Goal: Transaction & Acquisition: Purchase product/service

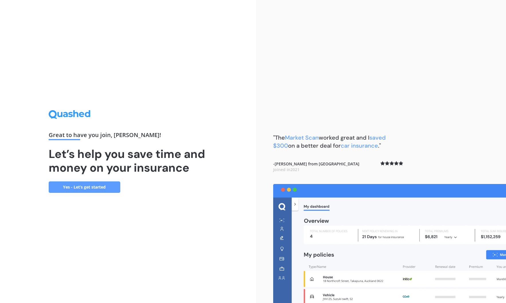
scroll to position [0, 0]
click at [85, 188] on link "Yes - Let’s get started" at bounding box center [85, 187] width 72 height 11
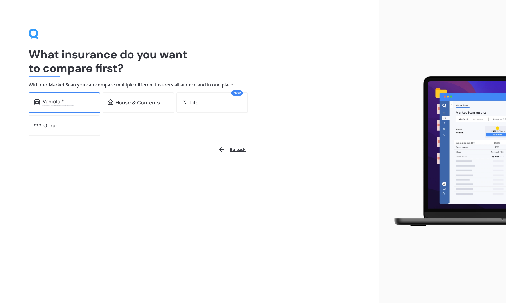
scroll to position [0, 0]
click at [62, 101] on div "Vehicle *" at bounding box center [53, 102] width 22 height 6
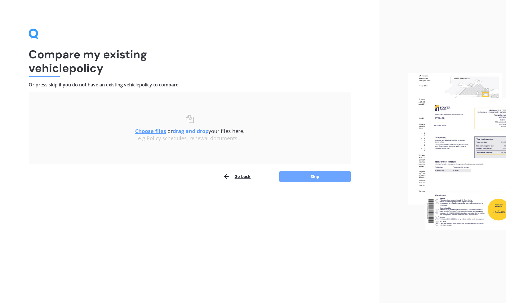
click at [316, 176] on button "Skip" at bounding box center [315, 176] width 72 height 11
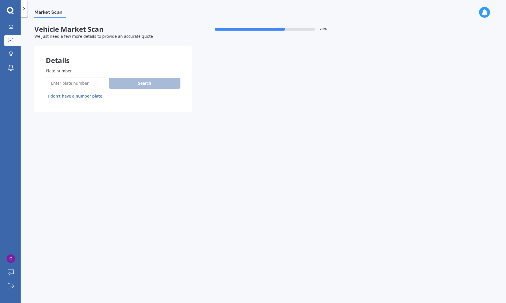
click at [75, 95] on button "I don’t have a number plate" at bounding box center [75, 96] width 59 height 9
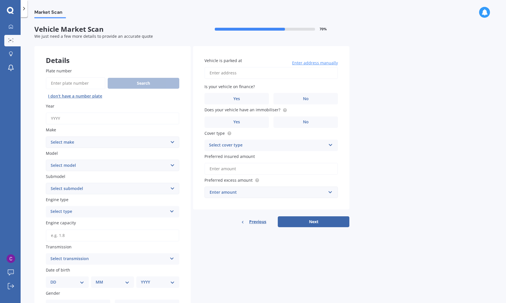
click at [86, 117] on input "Year" at bounding box center [112, 119] width 133 height 12
type input "2025"
select select "SUZUKI"
click at [61, 82] on input "Plate number" at bounding box center [76, 83] width 60 height 12
type input "rcr57"
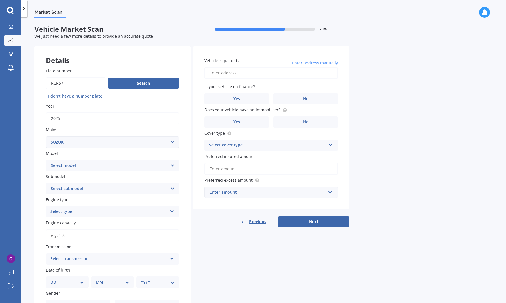
click at [313, 220] on button "Next" at bounding box center [314, 221] width 72 height 11
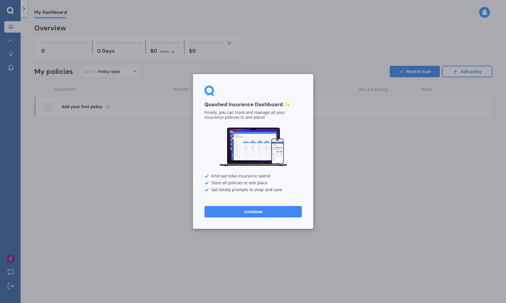
click at [241, 212] on button "Continue" at bounding box center [252, 211] width 97 height 11
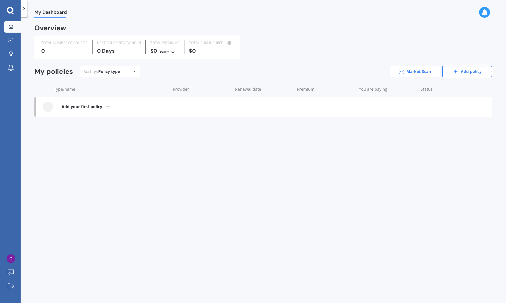
click at [406, 69] on link "Market Scan" at bounding box center [415, 71] width 50 height 11
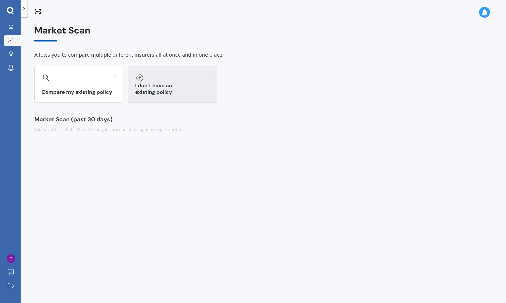
click at [164, 94] on h3 "I don’t have an existing policy" at bounding box center [172, 88] width 75 height 13
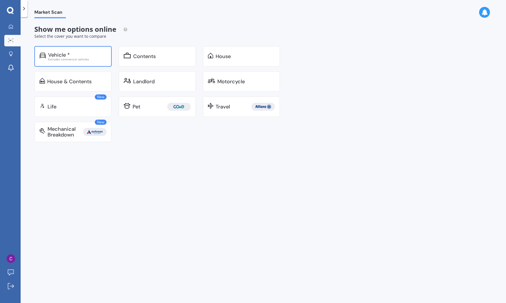
click at [72, 59] on div "Excludes commercial vehicles" at bounding box center [77, 59] width 58 height 3
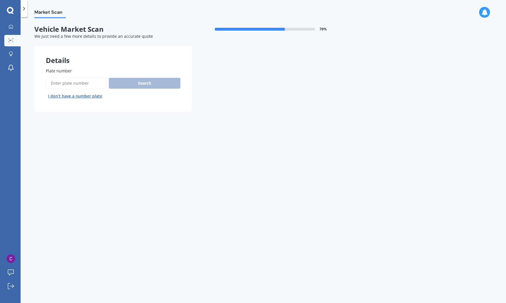
click at [96, 83] on input "Plate number" at bounding box center [76, 83] width 61 height 12
type input "rcr57"
click at [128, 83] on button "Search" at bounding box center [145, 83] width 72 height 11
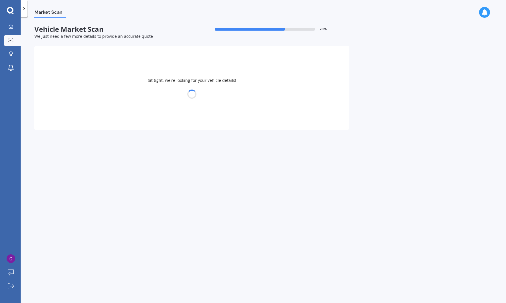
select select "SUZUKI"
select select "SWIFT"
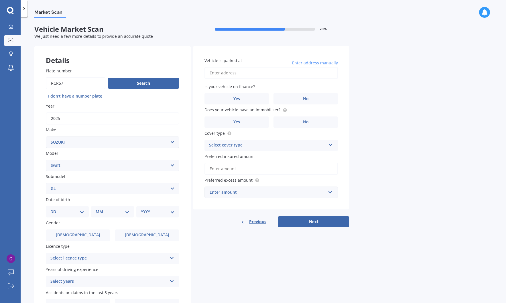
select select "GLX"
select select "05"
select select "06"
select select "1969"
click at [67, 82] on input "Plate number" at bounding box center [76, 83] width 60 height 12
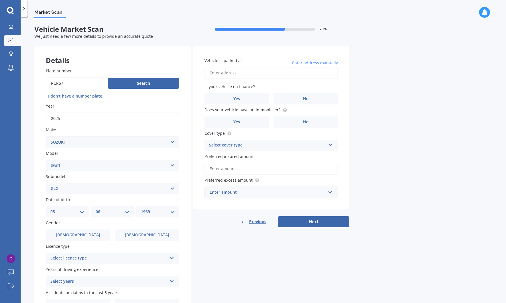
click at [66, 95] on button "I don’t have a number plate" at bounding box center [75, 96] width 59 height 9
select select
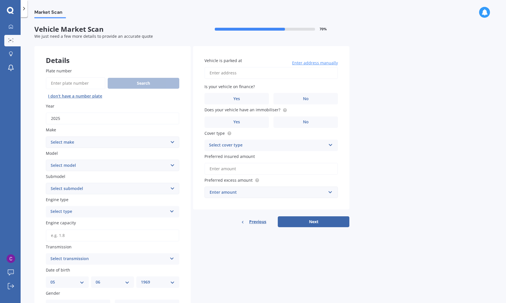
select select "SUZUKI"
select select "SWIFT"
select select "GLX"
click at [162, 210] on div "Select type" at bounding box center [108, 211] width 117 height 7
click at [129, 249] on div "Hybrid" at bounding box center [112, 254] width 133 height 10
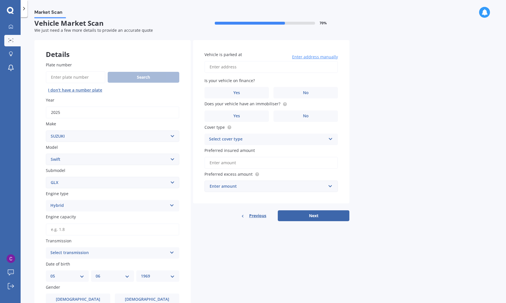
scroll to position [6, 0]
click at [139, 232] on input "Engine capacity" at bounding box center [112, 229] width 133 height 12
type input "1.3"
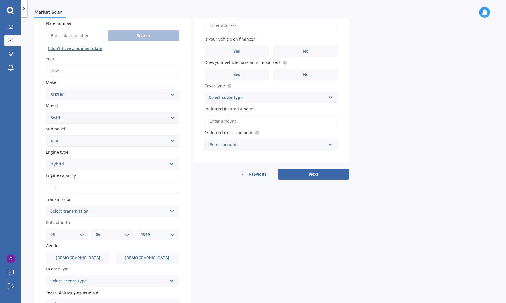
click at [170, 209] on icon at bounding box center [171, 210] width 5 height 4
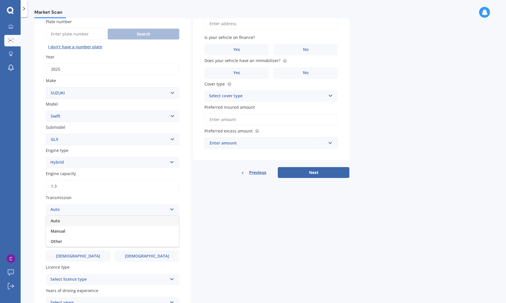
click at [148, 218] on div "Auto" at bounding box center [112, 221] width 133 height 10
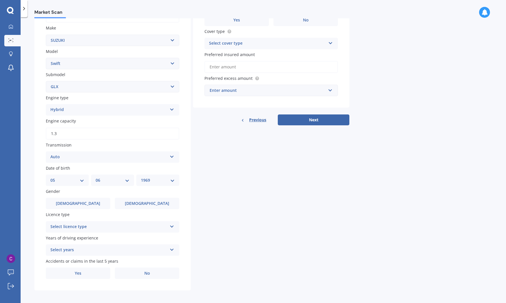
scroll to position [102, 0]
select select "22"
select select "12"
click at [175, 177] on div "YYYY 2025 2024 2023 2022 2021 2020 2019 2018 2017 2016 2015 2014 2013 2012 2011…" at bounding box center [157, 180] width 43 height 11
select select "1946"
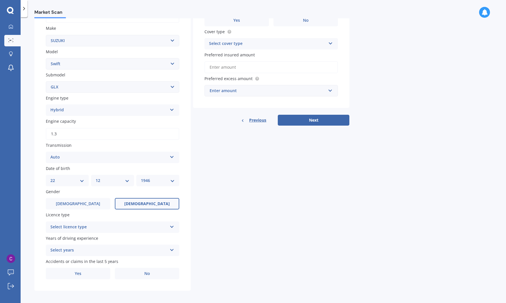
click at [145, 203] on span "Female" at bounding box center [147, 204] width 46 height 5
click at [0, 0] on input "Female" at bounding box center [0, 0] width 0 height 0
click at [171, 225] on icon at bounding box center [171, 226] width 5 height 4
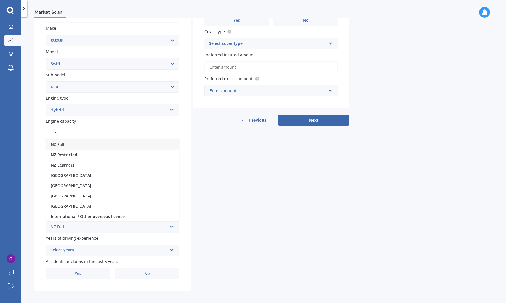
click at [97, 142] on div "NZ Full" at bounding box center [112, 144] width 133 height 10
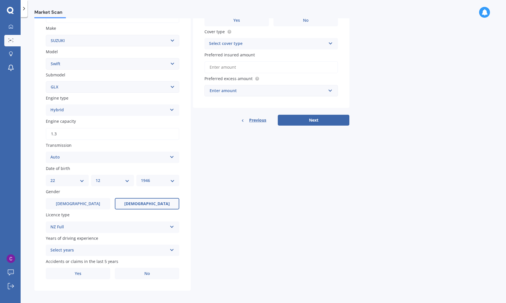
click at [172, 248] on icon at bounding box center [171, 249] width 5 height 4
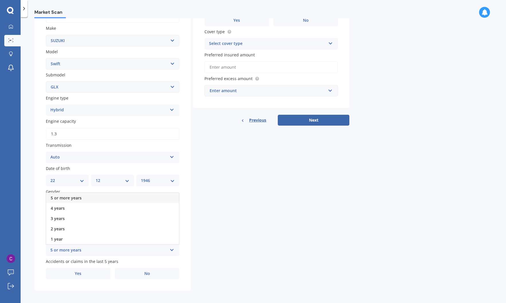
click at [145, 194] on div "5 or more years" at bounding box center [112, 198] width 133 height 10
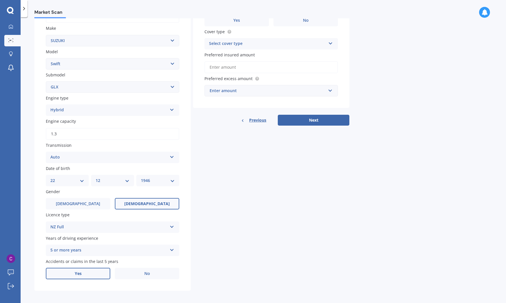
click at [92, 272] on label "Yes" at bounding box center [78, 273] width 64 height 11
click at [0, 0] on input "Yes" at bounding box center [0, 0] width 0 height 0
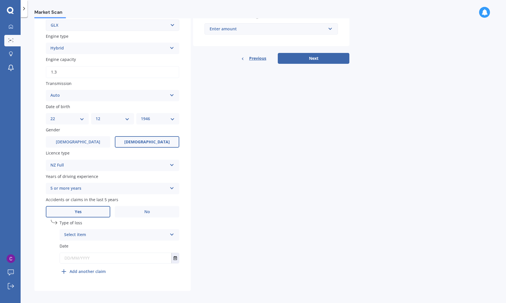
scroll to position [163, 0]
click at [173, 234] on icon at bounding box center [171, 234] width 5 height 4
click at [122, 243] on div "At fault accident" at bounding box center [119, 246] width 119 height 10
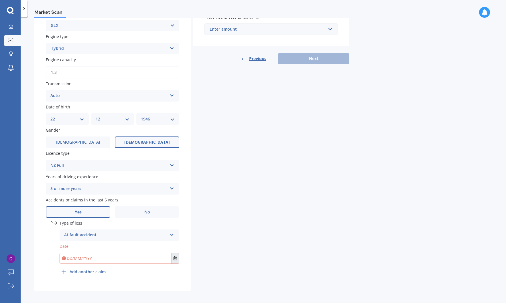
click at [174, 257] on icon "Select date" at bounding box center [174, 259] width 3 height 4
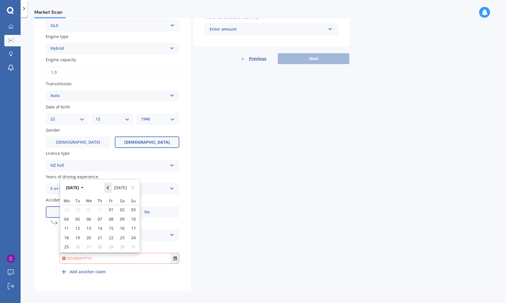
scroll to position [163, 0]
click at [85, 184] on button "Aug 2025" at bounding box center [75, 187] width 25 height 10
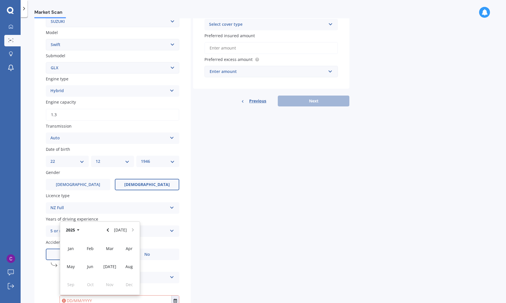
scroll to position [121, 0]
click at [109, 228] on icon "Navigate back" at bounding box center [107, 230] width 3 height 4
click at [90, 265] on span "Jun" at bounding box center [90, 266] width 6 height 5
click at [181, 218] on div "Plate number Search I don’t have a number plate Year 2025 Make Select make AC A…" at bounding box center [112, 134] width 156 height 398
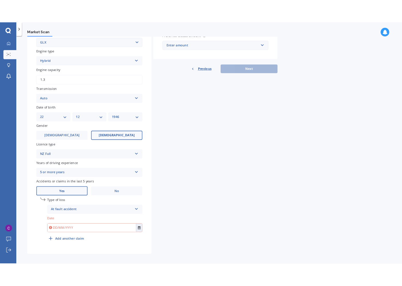
scroll to position [163, 0]
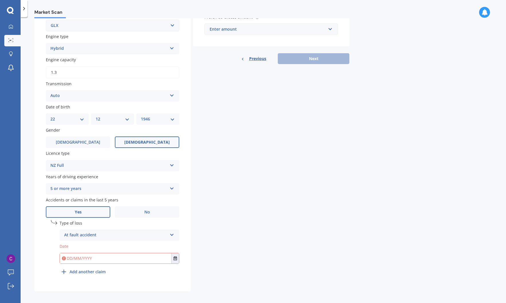
click at [171, 232] on icon at bounding box center [171, 234] width 5 height 4
click at [154, 253] on div "Not at fault accident" at bounding box center [119, 257] width 119 height 10
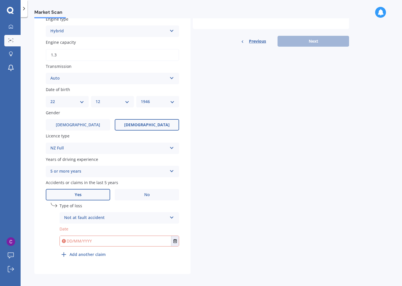
scroll to position [180, 0]
click at [173, 215] on icon at bounding box center [171, 217] width 5 height 4
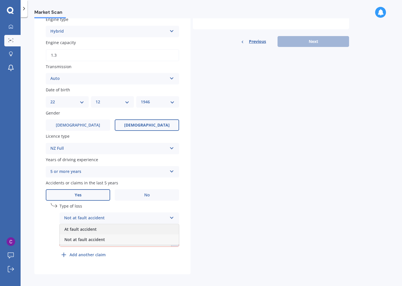
click at [148, 224] on div "At fault accident" at bounding box center [119, 229] width 119 height 10
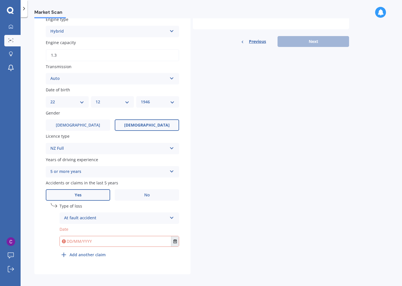
click at [175, 239] on icon "Select date" at bounding box center [174, 241] width 3 height 4
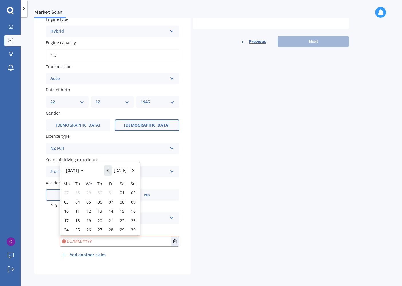
click at [109, 170] on button "Navigate back" at bounding box center [107, 170] width 7 height 10
click at [109, 169] on icon "Navigate back" at bounding box center [107, 171] width 3 height 4
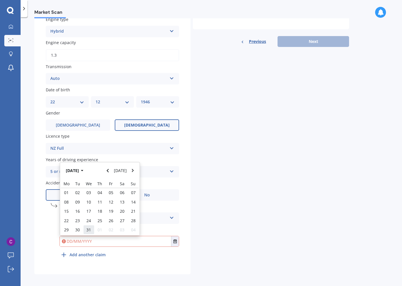
click at [90, 227] on span "31" at bounding box center [88, 229] width 5 height 5
type input "31/01/2024"
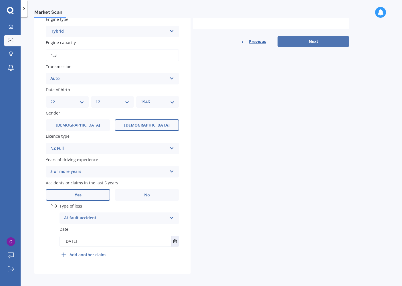
click at [297, 41] on button "Next" at bounding box center [314, 41] width 72 height 11
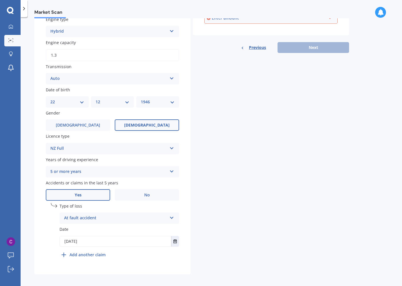
scroll to position [21, 0]
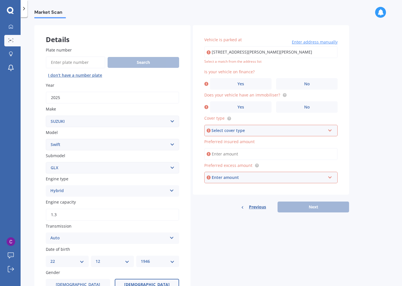
type input "7/43 Flat Bush School Road, Flat Bush, Auckland 2019"
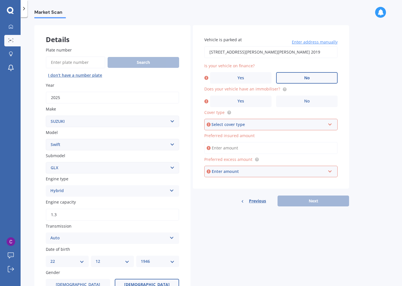
click at [292, 78] on label "No" at bounding box center [307, 77] width 62 height 11
click at [0, 0] on input "No" at bounding box center [0, 0] width 0 height 0
click at [248, 99] on label "Yes" at bounding box center [241, 101] width 62 height 11
click at [0, 0] on input "Yes" at bounding box center [0, 0] width 0 height 0
click at [323, 123] on div "Select cover type" at bounding box center [269, 124] width 114 height 6
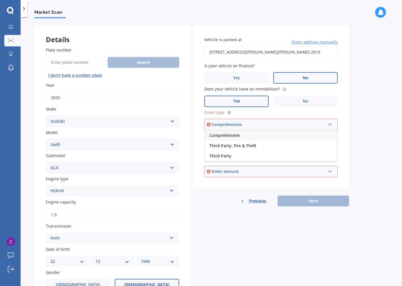
click at [259, 133] on div "Comprehensive" at bounding box center [271, 135] width 132 height 10
click at [257, 147] on input "Preferred insured amount" at bounding box center [270, 148] width 133 height 12
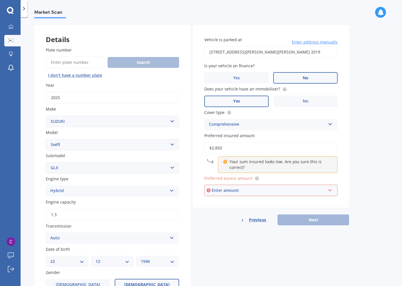
type input "$28,500"
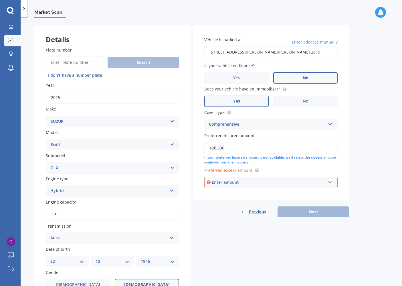
click at [250, 180] on div "Enter amount" at bounding box center [269, 182] width 114 height 6
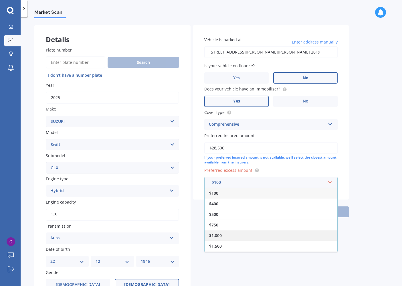
click at [230, 230] on div "$1,000" at bounding box center [271, 235] width 133 height 11
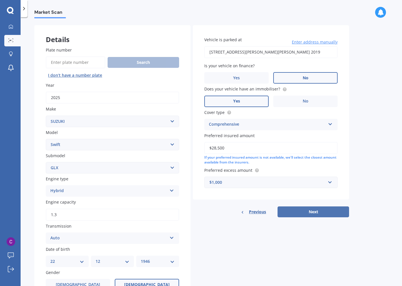
click at [313, 210] on button "Next" at bounding box center [314, 211] width 72 height 11
select select "22"
select select "12"
select select "1946"
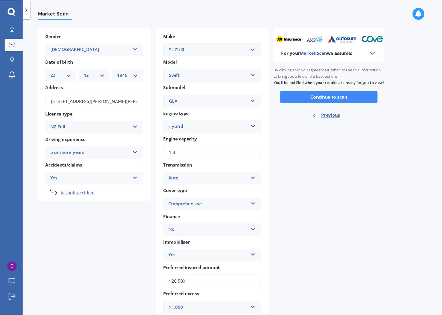
scroll to position [0, 0]
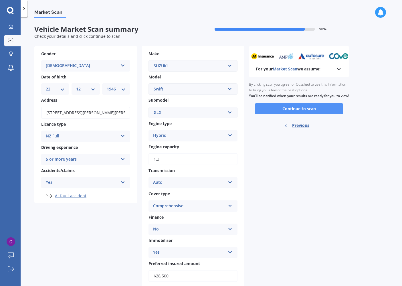
click at [279, 111] on button "Continue to scan" at bounding box center [299, 108] width 89 height 11
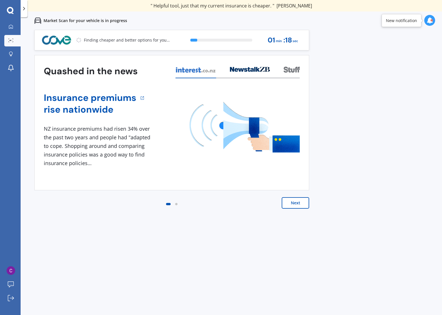
click at [288, 202] on button "Next" at bounding box center [295, 202] width 27 height 11
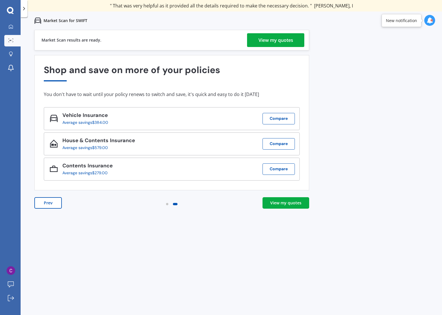
click at [270, 40] on div "View my quotes" at bounding box center [276, 40] width 35 height 14
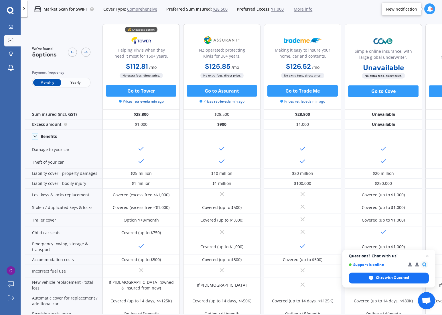
scroll to position [2, 0]
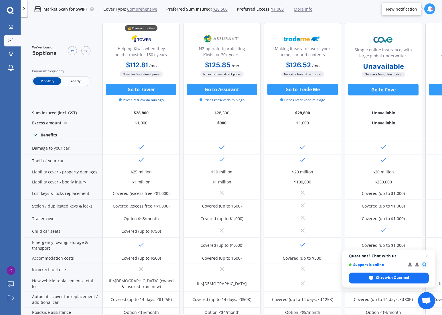
click at [78, 79] on span "Yearly" at bounding box center [75, 80] width 28 height 7
click at [181, 102] on div "💰 Cheapest option Helping Kiwis when they need it most for 150+ years. $1,222.5…" at bounding box center [302, 65] width 400 height 85
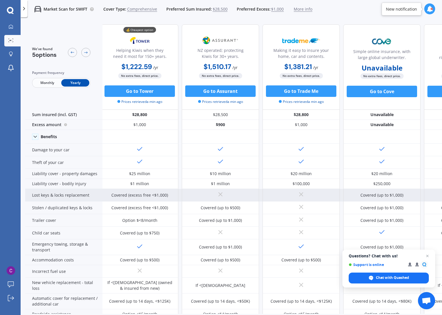
scroll to position [0, 1]
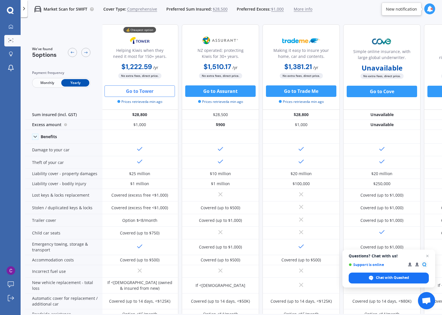
click at [154, 92] on button "Go to Tower" at bounding box center [139, 90] width 70 height 11
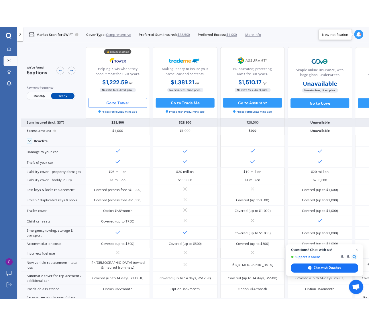
scroll to position [0, 0]
